Goal: Check status: Check status

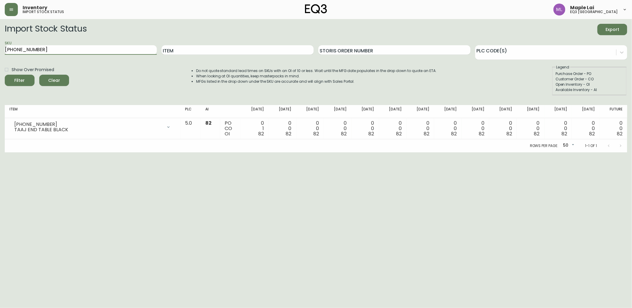
drag, startPoint x: 47, startPoint y: 48, endPoint x: 0, endPoint y: 54, distance: 47.4
click at [0, 54] on html "Inventory import stock status Maple Lai eq3 [GEOGRAPHIC_DATA] Import Stock Stat…" at bounding box center [316, 76] width 632 height 152
click at [5, 75] on button "Filter" at bounding box center [20, 80] width 30 height 11
drag, startPoint x: 51, startPoint y: 53, endPoint x: 0, endPoint y: 59, distance: 51.6
click at [0, 57] on html "Inventory import stock status Maple Lai eq3 [GEOGRAPHIC_DATA] Import Stock Stat…" at bounding box center [316, 76] width 632 height 152
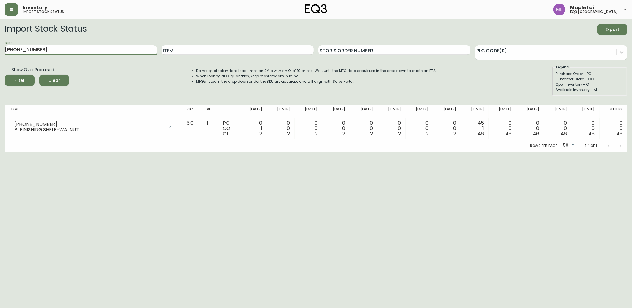
paste input "1"
click at [5, 75] on button "Filter" at bounding box center [20, 80] width 30 height 11
drag, startPoint x: 59, startPoint y: 52, endPoint x: -1, endPoint y: 59, distance: 60.4
click at [0, 59] on html "Inventory import stock status Maple Lai eq3 [GEOGRAPHIC_DATA] Import Stock Stat…" at bounding box center [316, 76] width 632 height 152
paste input "5"
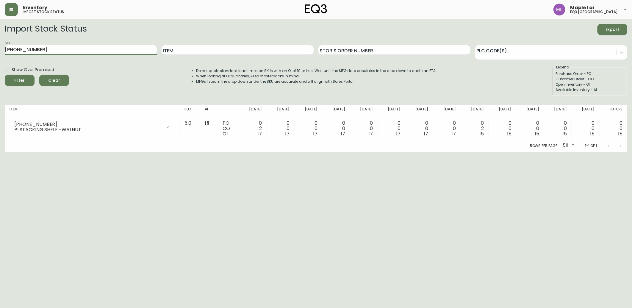
click at [5, 75] on button "Filter" at bounding box center [20, 80] width 30 height 11
drag, startPoint x: 43, startPoint y: 49, endPoint x: -1, endPoint y: 84, distance: 56.1
click at [0, 84] on html "Inventory import stock status Maple Lai eq3 [GEOGRAPHIC_DATA] Import Stock Stat…" at bounding box center [316, 76] width 632 height 152
paste input "4"
type input "[PHONE_NUMBER]"
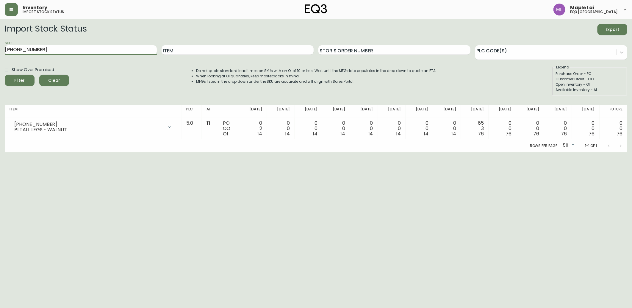
click at [5, 75] on button "Filter" at bounding box center [20, 80] width 30 height 11
drag, startPoint x: 52, startPoint y: 154, endPoint x: 136, endPoint y: 14, distance: 163.1
click at [52, 152] on html "Inventory import stock status Maple Lai eq3 [GEOGRAPHIC_DATA] Import Stock Stat…" at bounding box center [316, 76] width 632 height 152
